Goal: Information Seeking & Learning: Learn about a topic

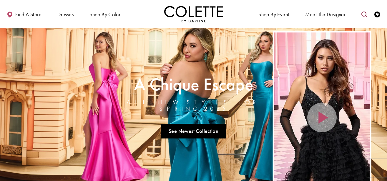
click at [364, 15] on icon "Toggle search" at bounding box center [365, 14] width 6 height 6
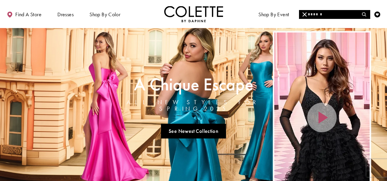
click at [348, 16] on input "Search" at bounding box center [334, 14] width 71 height 9
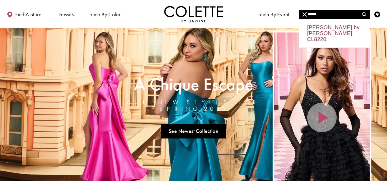
click at [334, 31] on div "Colette by Daphne CL8220" at bounding box center [335, 33] width 70 height 28
type input "**********"
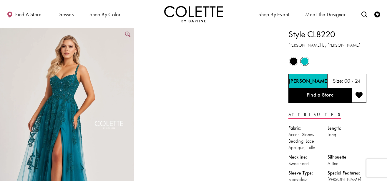
click at [127, 33] on link "Full size Style CL8220 Colette by Daphne #0 default Jade frontface vertical pic…" at bounding box center [67, 128] width 134 height 201
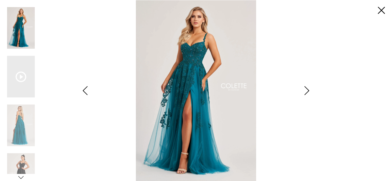
click at [305, 88] on icon "Style CL8220 Colette by Daphne Views dialog" at bounding box center [306, 90] width 15 height 9
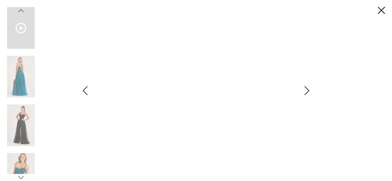
click at [21, 26] on icon "Scroll List" at bounding box center [21, 28] width 11 height 11
click at [305, 91] on icon "Style CL8220 Colette by Daphne Views dialog" at bounding box center [306, 90] width 15 height 9
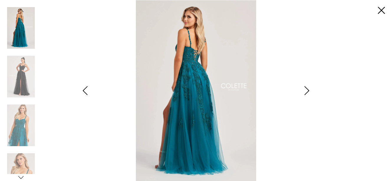
click at [305, 91] on icon "Style CL8220 Colette by Daphne Views dialog" at bounding box center [306, 90] width 15 height 9
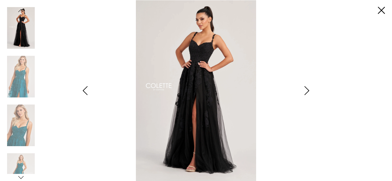
click at [305, 91] on icon "Style CL8220 Colette by Daphne Views dialog" at bounding box center [306, 90] width 15 height 9
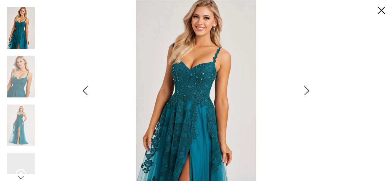
click at [305, 91] on icon "Style CL8220 Colette by Daphne Views dialog" at bounding box center [306, 90] width 15 height 9
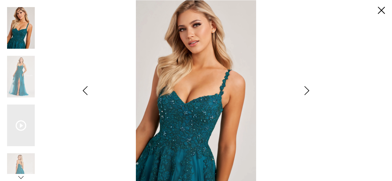
click at [305, 91] on icon "Style CL8220 Colette by Daphne Views dialog" at bounding box center [306, 90] width 15 height 9
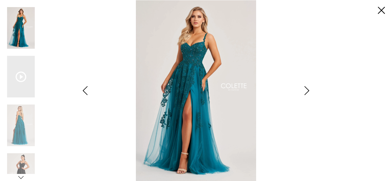
click at [305, 91] on icon "Style CL8220 Colette by Daphne Views dialog" at bounding box center [306, 90] width 15 height 9
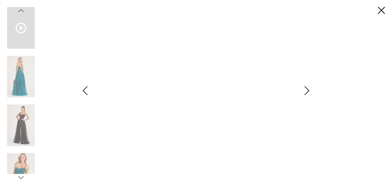
click at [305, 91] on icon "Style CL8220 Colette by Daphne Views dialog" at bounding box center [306, 90] width 15 height 9
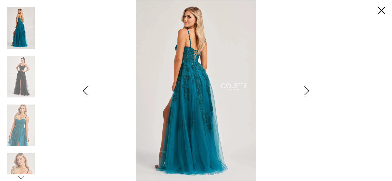
click at [305, 91] on icon "Style CL8220 Colette by Daphne Views dialog" at bounding box center [306, 90] width 15 height 9
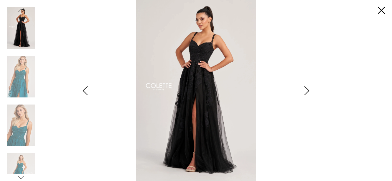
click at [305, 91] on icon "Style CL8220 Colette by Daphne Views dialog" at bounding box center [306, 90] width 15 height 9
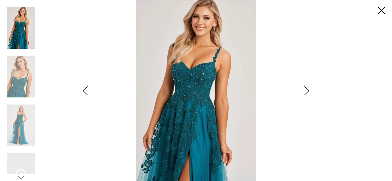
click at [305, 91] on icon "Style CL8220 Colette by Daphne Views dialog" at bounding box center [306, 90] width 15 height 9
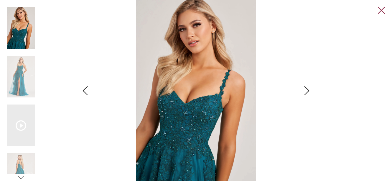
click at [383, 9] on link "Close" at bounding box center [381, 10] width 7 height 7
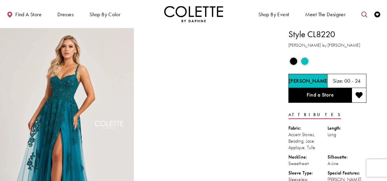
click at [363, 13] on icon "Toggle search" at bounding box center [365, 14] width 6 height 6
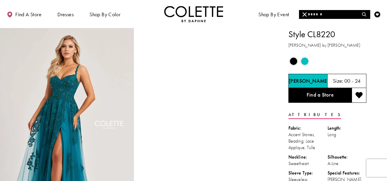
click at [354, 10] on input "Search" at bounding box center [334, 14] width 71 height 9
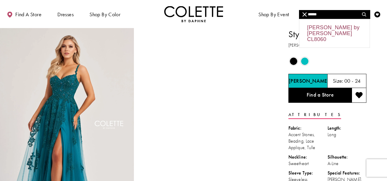
click at [344, 28] on div "Colette by Daphne CL8060" at bounding box center [335, 33] width 70 height 28
type input "**********"
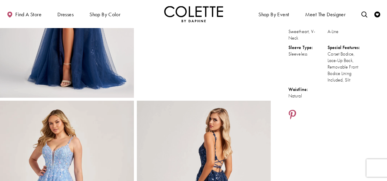
scroll to position [112, 0]
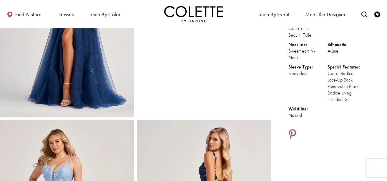
click at [84, 67] on img "Full size Style CL8060 Colette by Daphne #0 default Navy Blue frontface vertica…" at bounding box center [67, 16] width 134 height 201
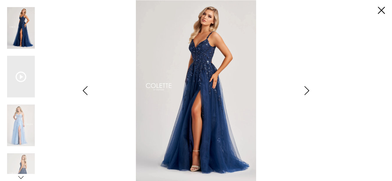
click at [306, 88] on icon "Style CL8060 Colette by Daphne Views dialog" at bounding box center [306, 90] width 15 height 9
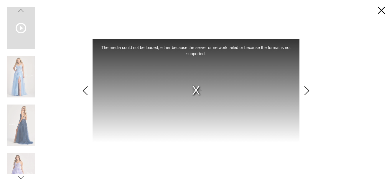
click at [306, 88] on icon "Style CL8060 Colette by Daphne Views dialog" at bounding box center [306, 90] width 15 height 9
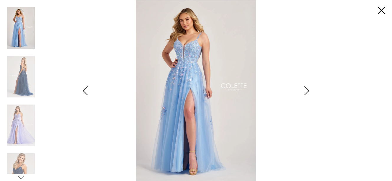
click at [306, 88] on icon "Style CL8060 Colette by Daphne Views dialog" at bounding box center [306, 90] width 15 height 9
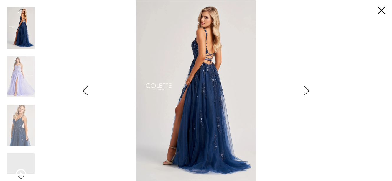
click at [306, 88] on icon "Style CL8060 Colette by Daphne Views dialog" at bounding box center [306, 90] width 15 height 9
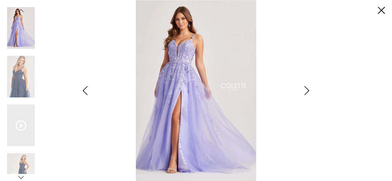
click at [306, 88] on icon "Style CL8060 Colette by Daphne Views dialog" at bounding box center [306, 90] width 15 height 9
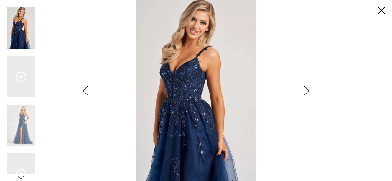
click at [306, 88] on icon "Style CL8060 Colette by Daphne Views dialog" at bounding box center [306, 90] width 15 height 9
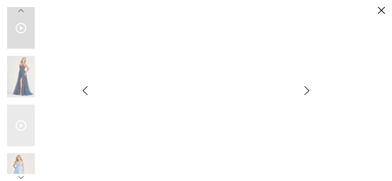
click at [306, 88] on icon "Style CL8060 Colette by Daphne Views dialog" at bounding box center [306, 90] width 15 height 9
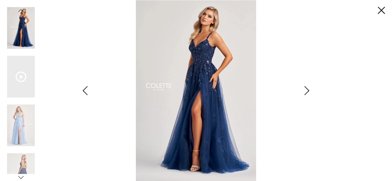
click at [306, 88] on icon "Style CL8060 Colette by Daphne Views dialog" at bounding box center [306, 90] width 15 height 9
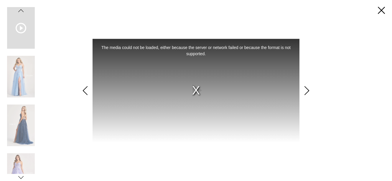
click at [306, 88] on icon "Style CL8060 Colette by Daphne Views dialog" at bounding box center [306, 90] width 15 height 9
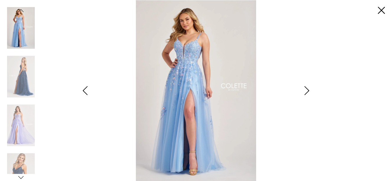
click at [306, 88] on icon "Style CL8060 Colette by Daphne Views dialog" at bounding box center [306, 90] width 15 height 9
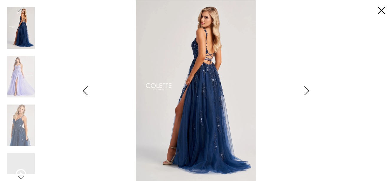
click at [306, 88] on icon "Style CL8060 Colette by Daphne Views dialog" at bounding box center [306, 90] width 15 height 9
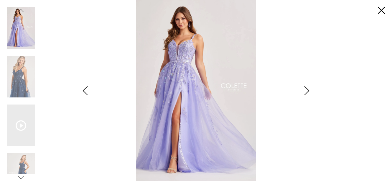
click at [306, 88] on icon "Style CL8060 Colette by Daphne Views dialog" at bounding box center [306, 90] width 15 height 9
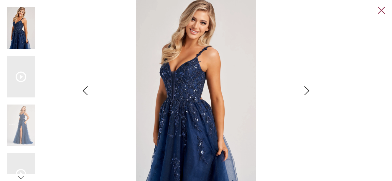
click at [382, 13] on link "Close" at bounding box center [381, 10] width 7 height 7
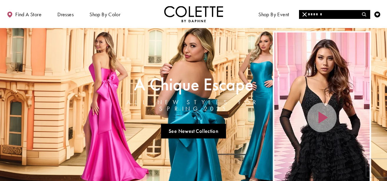
click at [337, 16] on input "Search" at bounding box center [334, 14] width 71 height 9
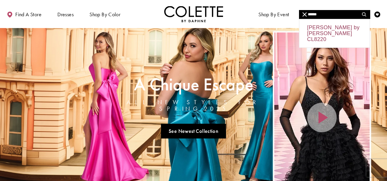
click at [330, 26] on div "Colette by Daphne CL8220" at bounding box center [335, 33] width 70 height 28
type input "**********"
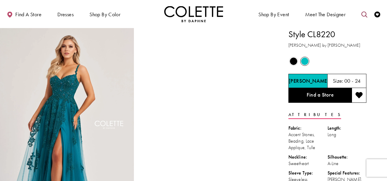
click at [367, 14] on icon "Toggle search" at bounding box center [365, 14] width 6 height 6
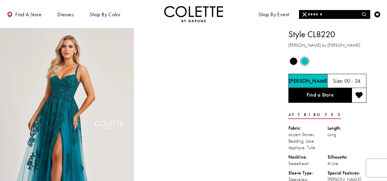
click at [338, 14] on input "Search" at bounding box center [334, 14] width 71 height 9
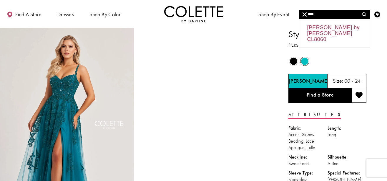
click at [328, 26] on div "Colette by Daphne CL8060" at bounding box center [335, 33] width 70 height 28
type input "**********"
